Goal: Task Accomplishment & Management: Manage account settings

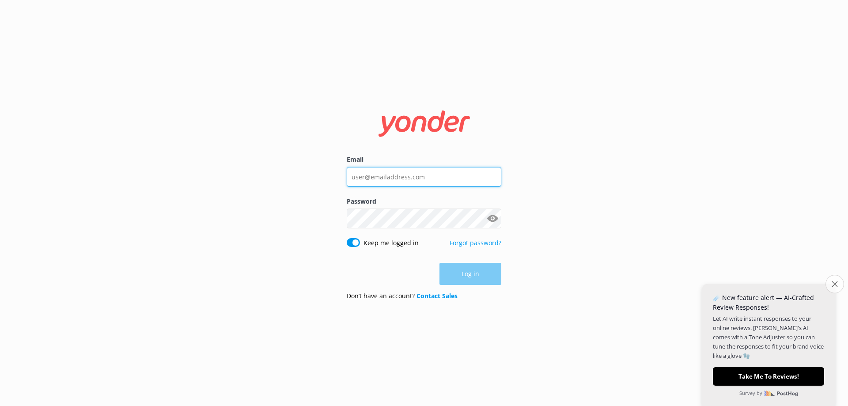
type input "[PERSON_NAME][EMAIL_ADDRESS][DOMAIN_NAME]"
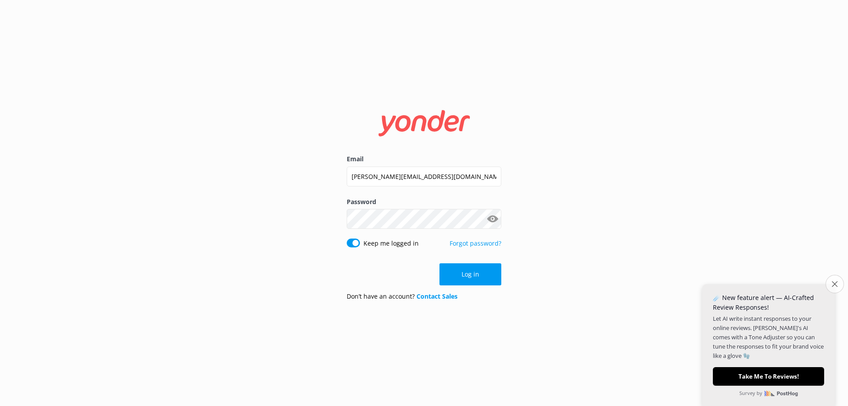
click at [831, 283] on icon "Close survey" at bounding box center [834, 284] width 6 height 6
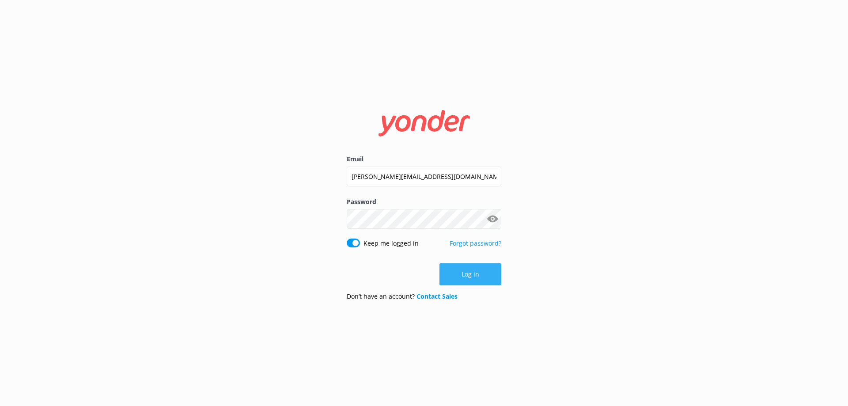
click at [470, 273] on button "Log in" at bounding box center [470, 274] width 62 height 22
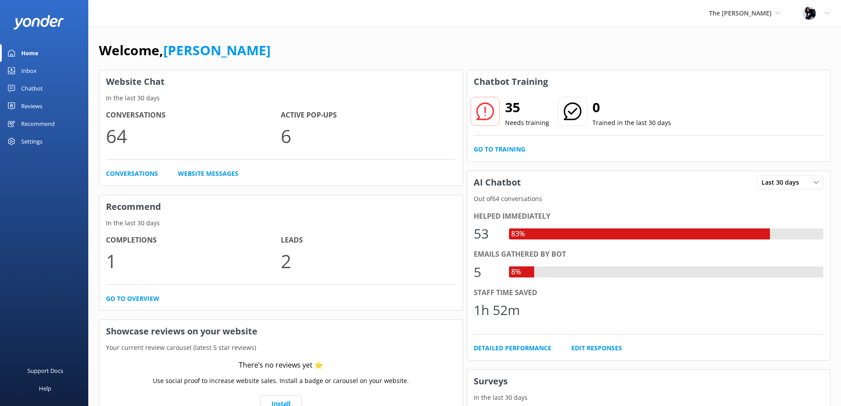
click at [18, 139] on div "Settings" at bounding box center [44, 141] width 88 height 18
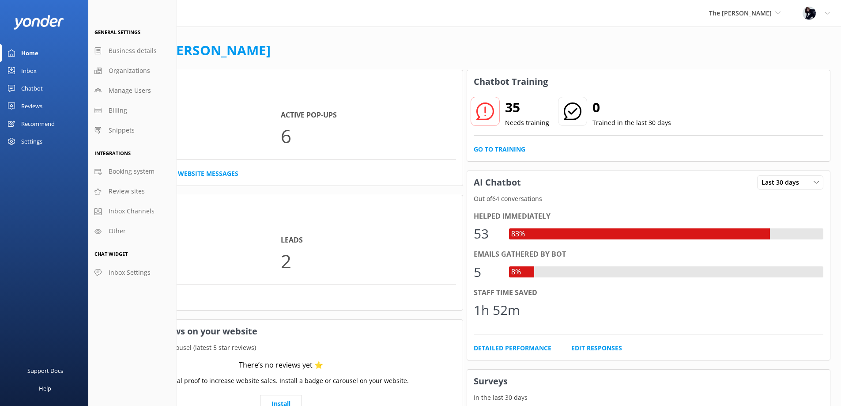
click at [30, 142] on div "Settings" at bounding box center [31, 141] width 21 height 18
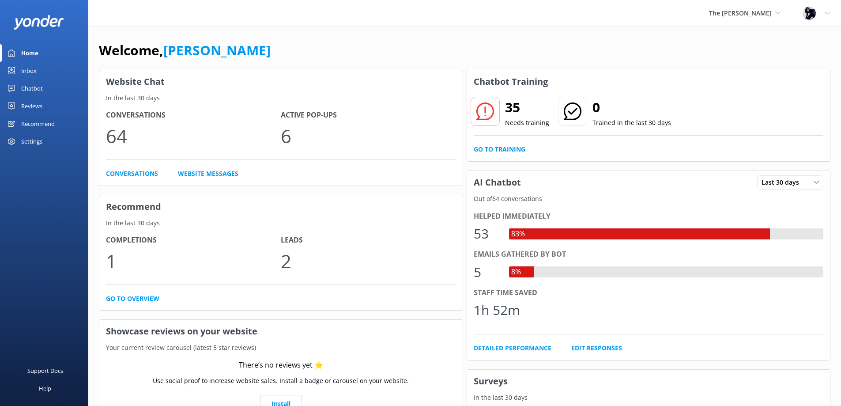
click at [30, 142] on div "Settings" at bounding box center [31, 141] width 21 height 18
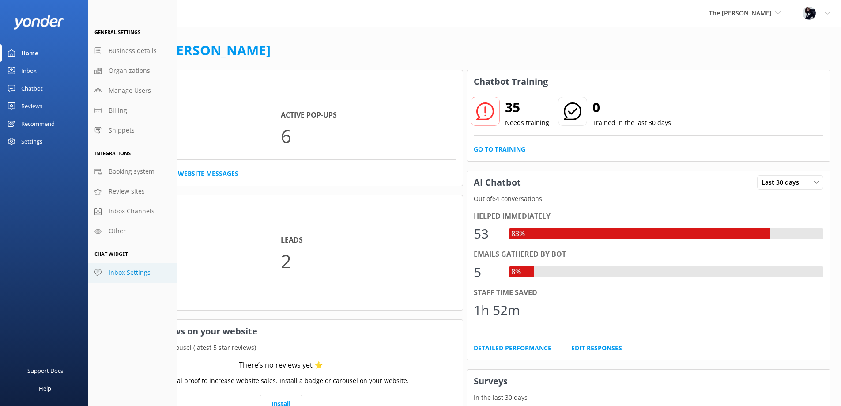
click at [127, 274] on span "Inbox Settings" at bounding box center [130, 273] width 42 height 10
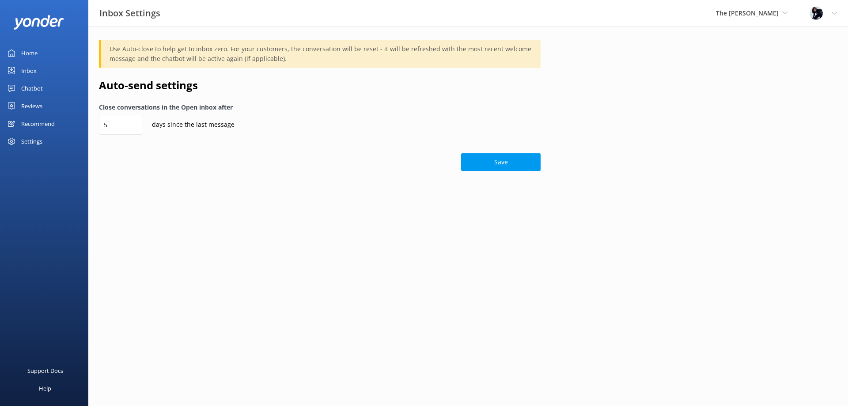
click at [830, 16] on div "Profile Settings Logout" at bounding box center [822, 13] width 49 height 26
click at [810, 36] on link "Profile Settings" at bounding box center [804, 38] width 88 height 22
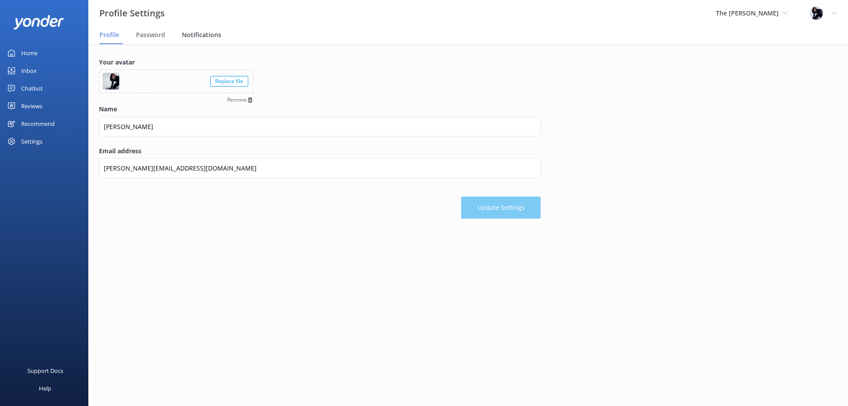
click at [217, 34] on span "Notifications" at bounding box center [201, 34] width 39 height 9
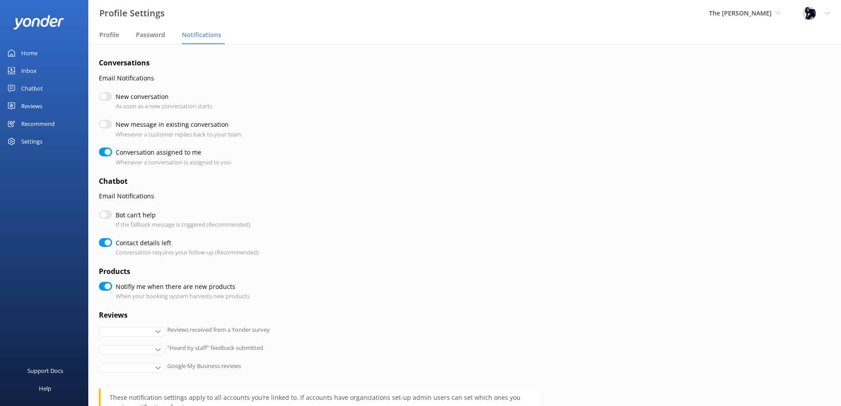
checkbox input "true"
click at [106, 242] on input "Contact details left" at bounding box center [105, 242] width 13 height 9
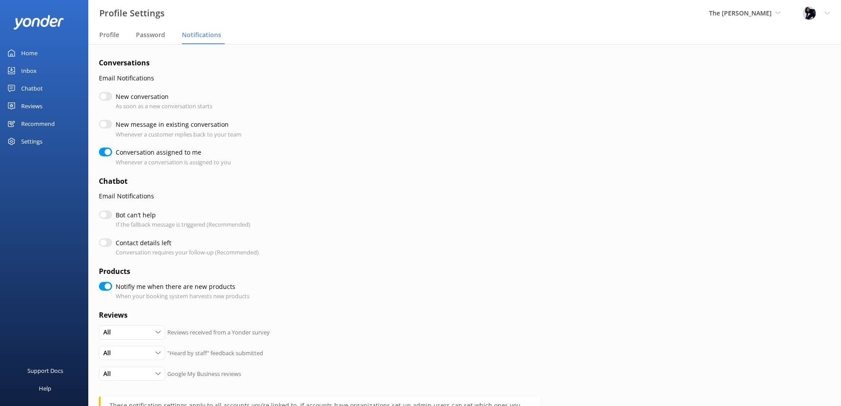
checkbox input "false"
checkbox input "true"
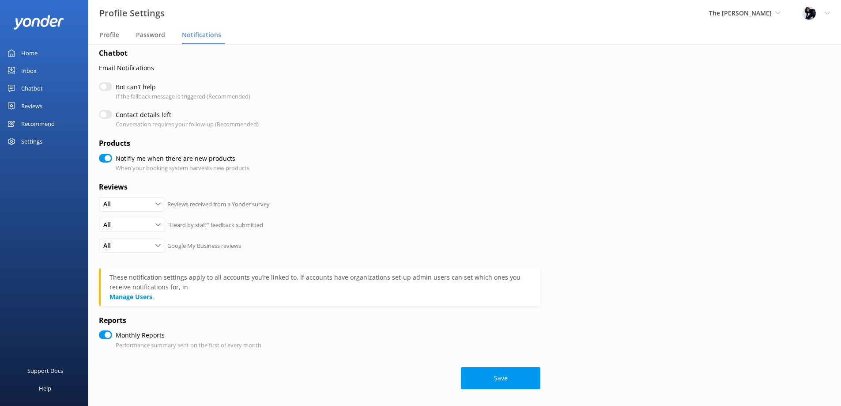
scroll to position [129, 0]
click at [502, 380] on button "Save" at bounding box center [500, 377] width 79 height 22
checkbox input "true"
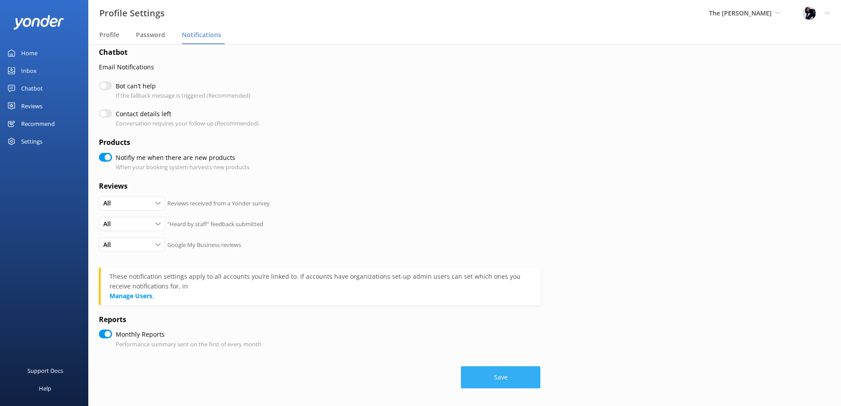
checkbox input "true"
click at [514, 385] on button "Save" at bounding box center [500, 377] width 79 height 22
checkbox input "true"
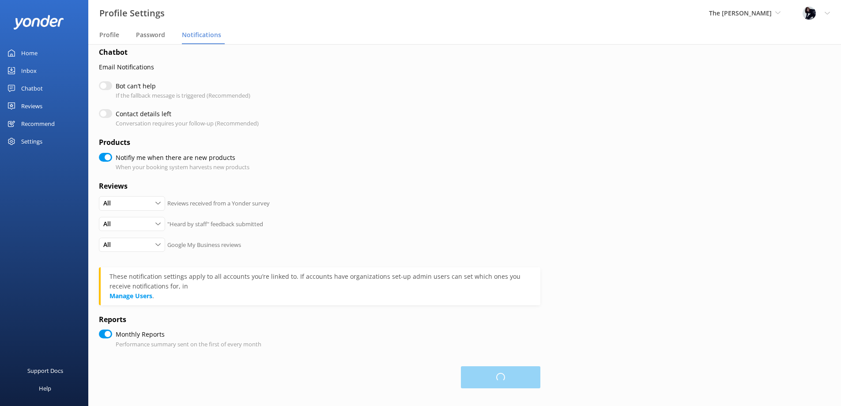
checkbox input "true"
click at [761, 12] on span "The [PERSON_NAME]" at bounding box center [740, 13] width 63 height 8
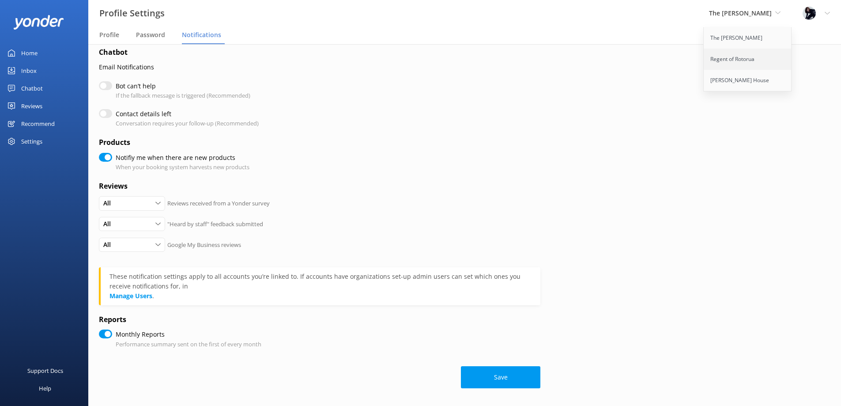
click at [734, 64] on link "Regent of Rotorua" at bounding box center [748, 59] width 88 height 21
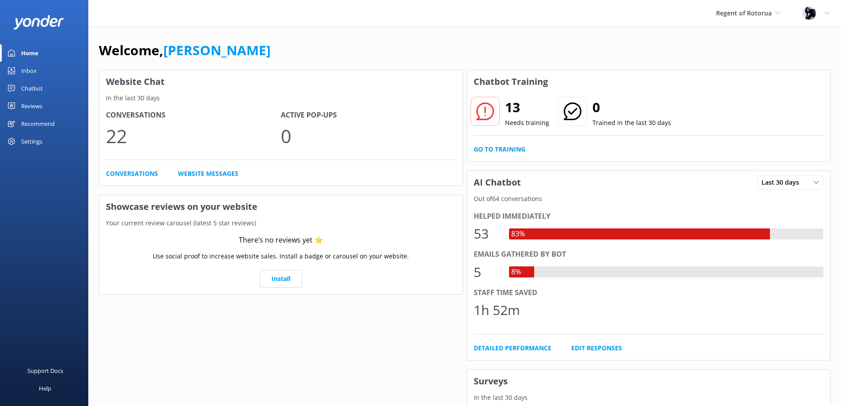
click at [23, 137] on div "Settings" at bounding box center [31, 141] width 21 height 18
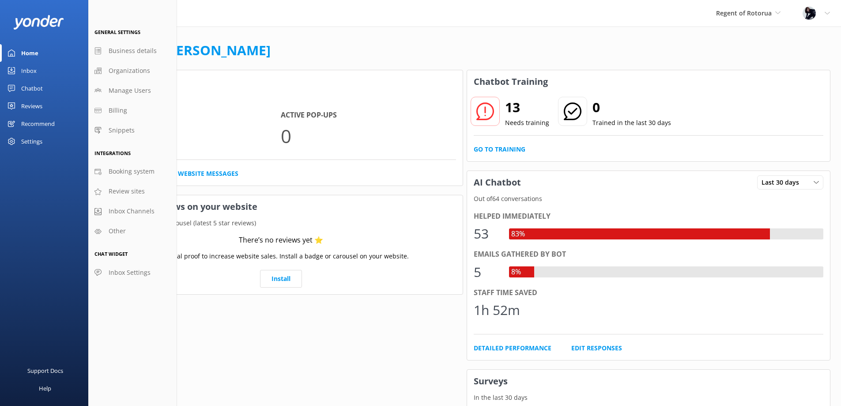
click at [25, 137] on div "Settings" at bounding box center [31, 141] width 21 height 18
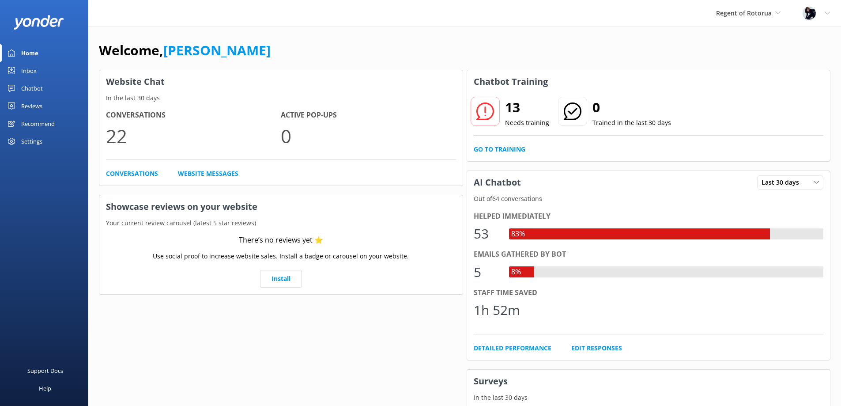
click at [26, 143] on div "Settings" at bounding box center [31, 141] width 21 height 18
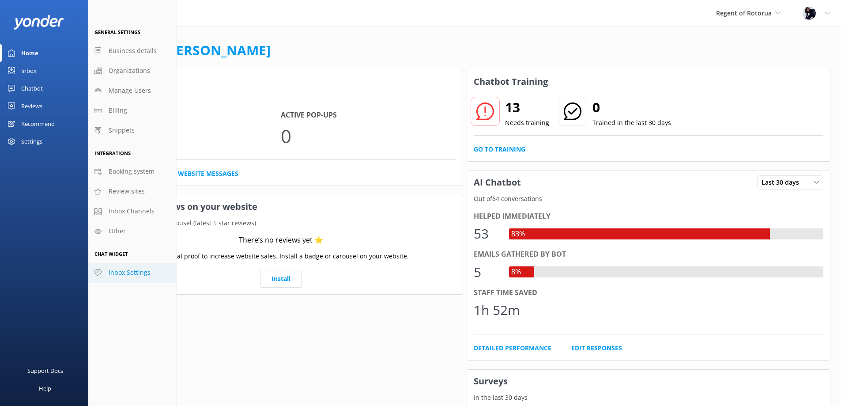
click at [134, 272] on span "Inbox Settings" at bounding box center [130, 273] width 42 height 10
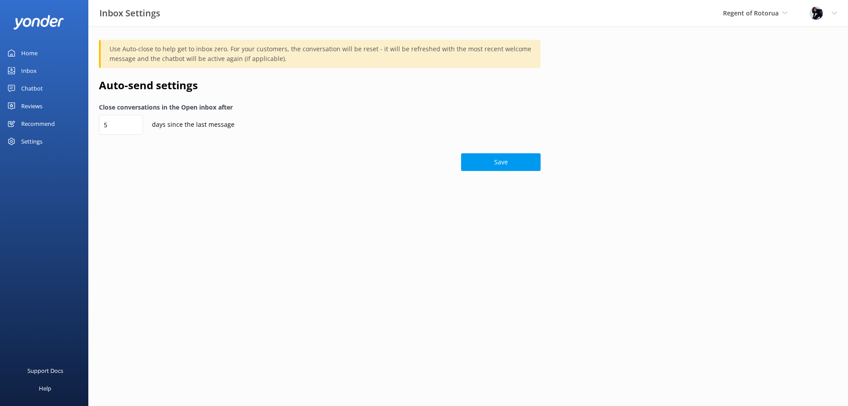
click at [826, 14] on div at bounding box center [818, 13] width 19 height 13
click at [785, 39] on link "Profile Settings" at bounding box center [804, 38] width 88 height 22
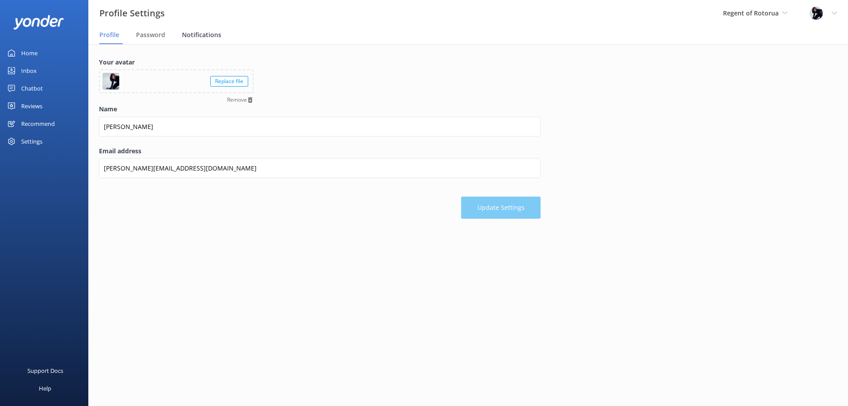
click at [222, 39] on div "Notifications" at bounding box center [203, 35] width 43 height 18
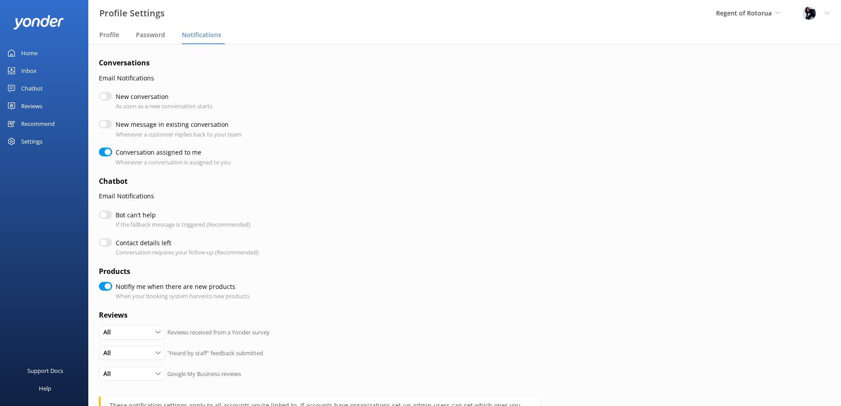
checkbox input "false"
checkbox input "true"
